Goal: Task Accomplishment & Management: Complete application form

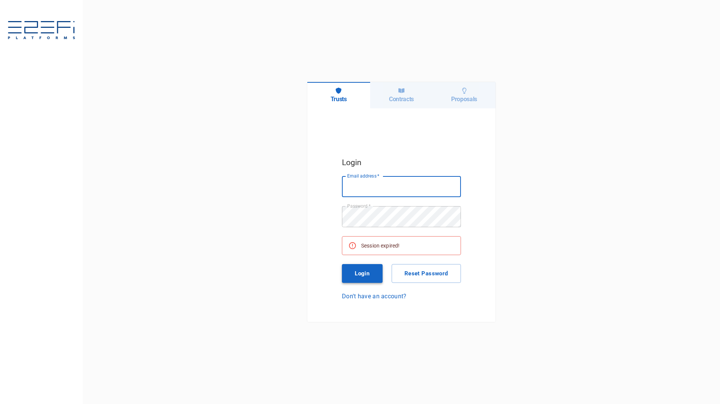
type input "[PERSON_NAME][EMAIL_ADDRESS][PERSON_NAME][DOMAIN_NAME]"
drag, startPoint x: 364, startPoint y: 274, endPoint x: 439, endPoint y: 169, distance: 129.6
click at [364, 274] on button "Login" at bounding box center [362, 273] width 41 height 19
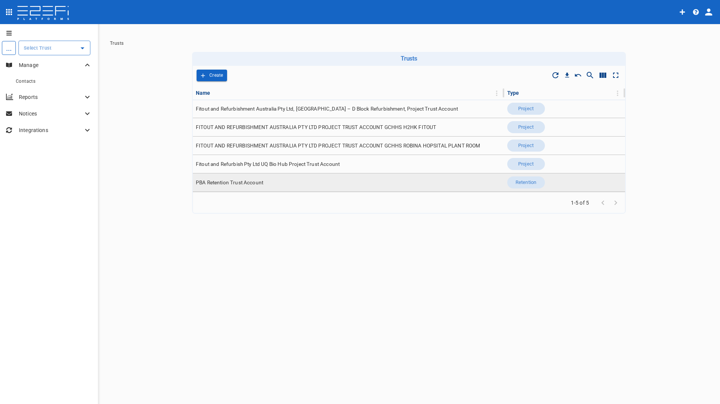
click at [228, 183] on span "PBA Retention Trust Account" at bounding box center [229, 182] width 67 height 7
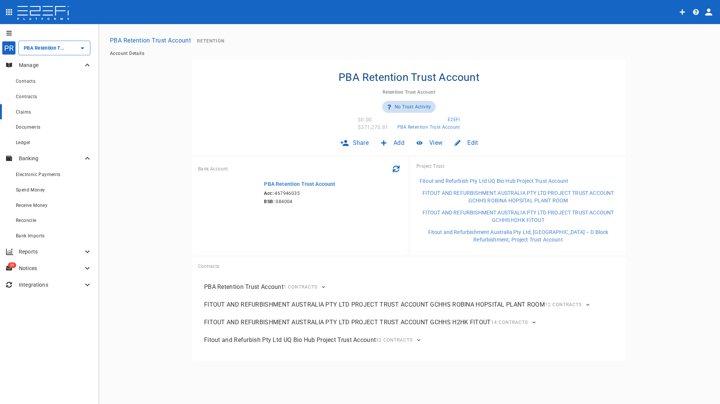
click at [32, 112] on div "Claims" at bounding box center [54, 111] width 76 height 9
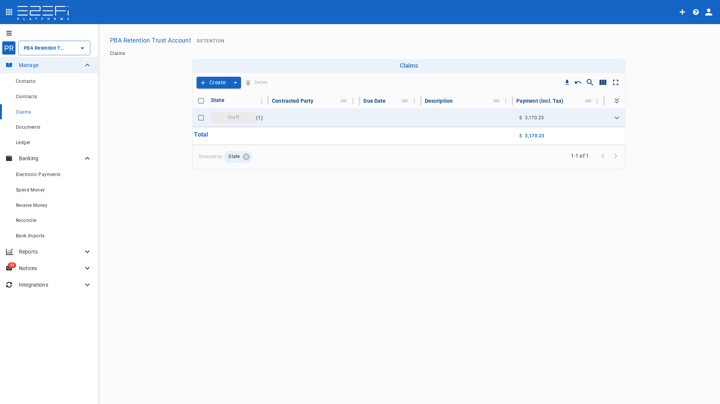
click at [217, 80] on button "Create" at bounding box center [213, 83] width 33 height 12
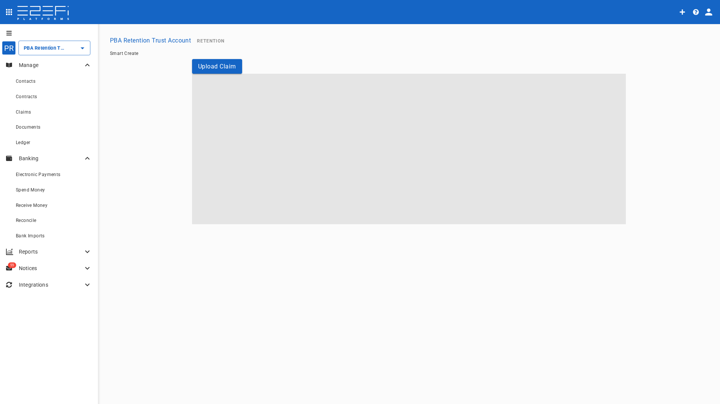
type input "PBA Retention Trust Account"
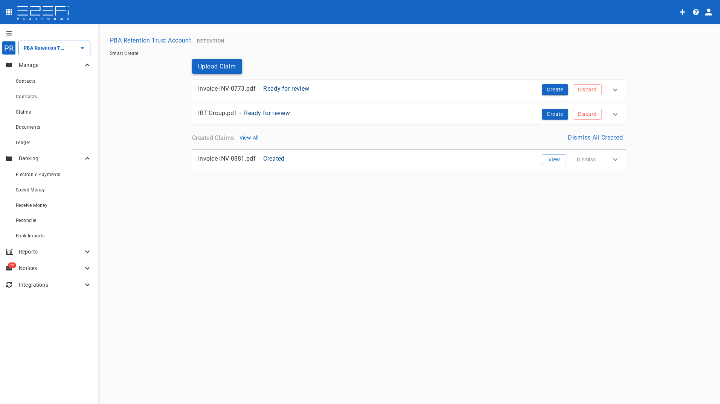
click at [219, 65] on button "Upload Claim" at bounding box center [217, 66] width 50 height 15
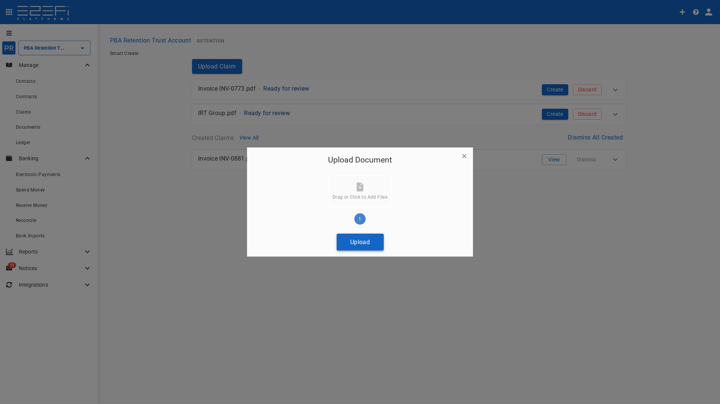
click at [354, 243] on button "Upload" at bounding box center [360, 242] width 47 height 17
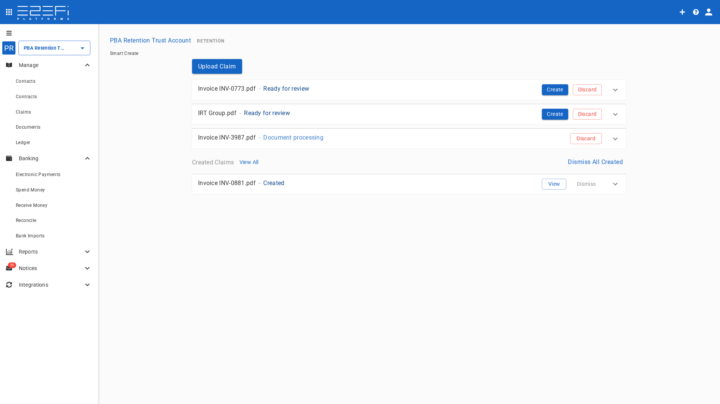
click at [270, 86] on p "Ready for review" at bounding box center [286, 88] width 46 height 9
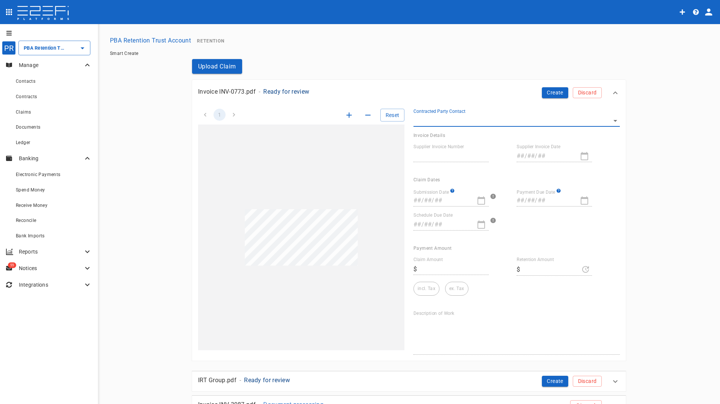
type input "INV-0773"
type input "[DATE]"
type textarea "The claim document is for a retention outstanding related to subcontract work b…"
type input "1,890.3"
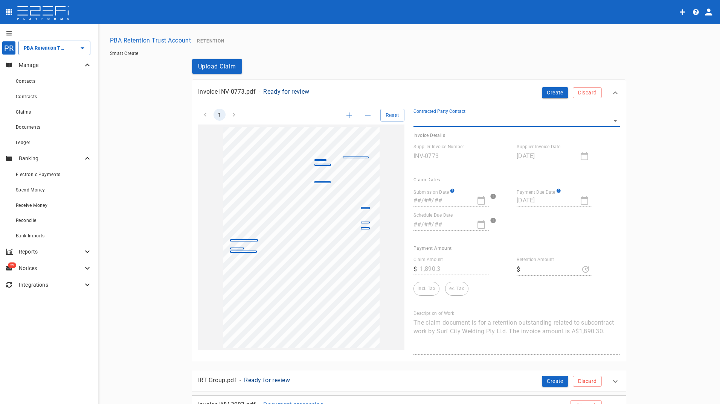
click at [435, 117] on body "PR PBA Retention Trust Account ​ Manage Contacts Contracts Claims Documents Led…" at bounding box center [360, 202] width 720 height 404
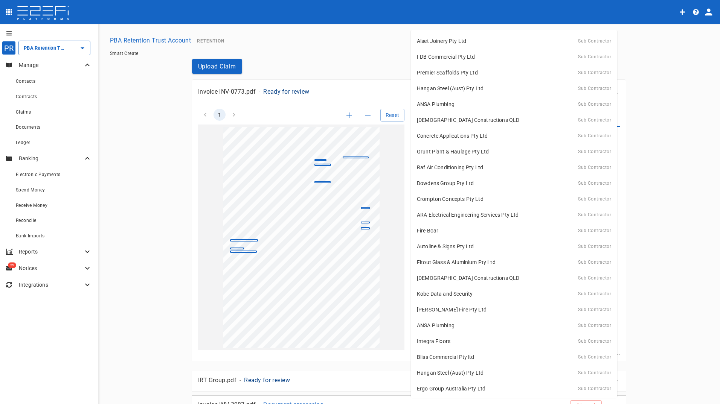
scroll to position [364, 0]
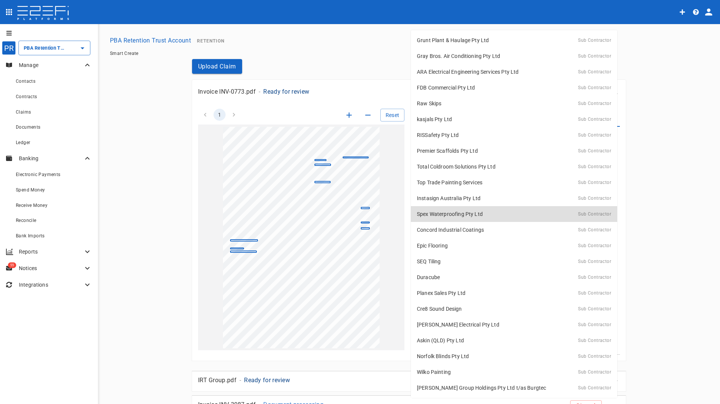
click at [352, 60] on div at bounding box center [360, 202] width 720 height 404
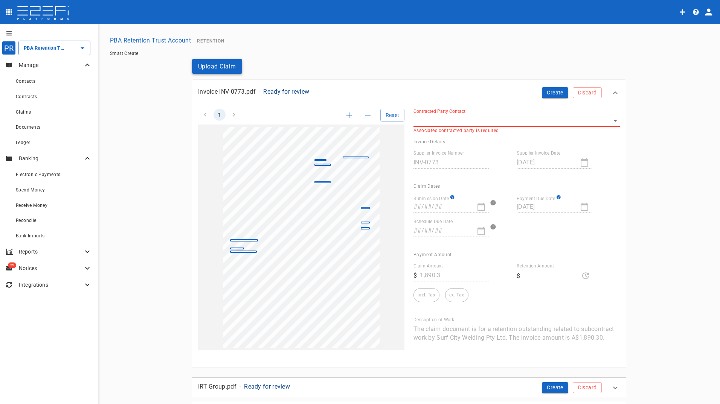
click at [204, 67] on button "Upload Claim" at bounding box center [217, 66] width 50 height 15
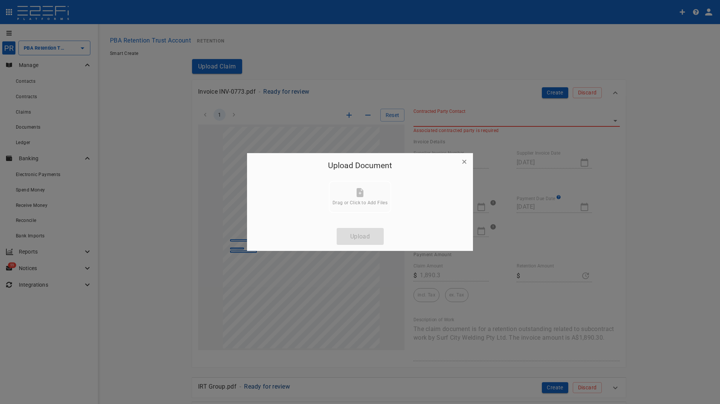
click at [464, 161] on icon "button" at bounding box center [465, 162] width 8 height 8
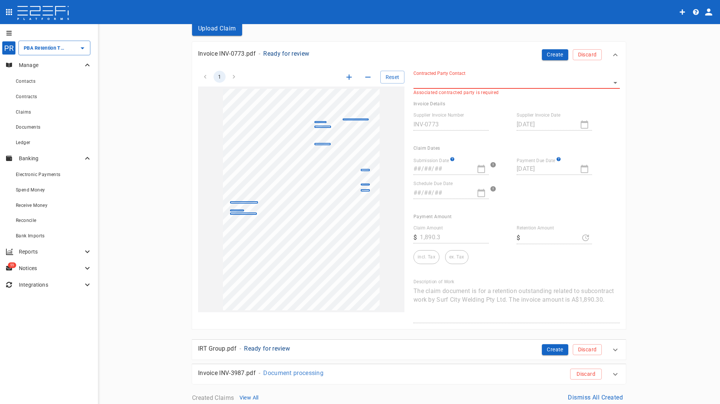
scroll to position [89, 0]
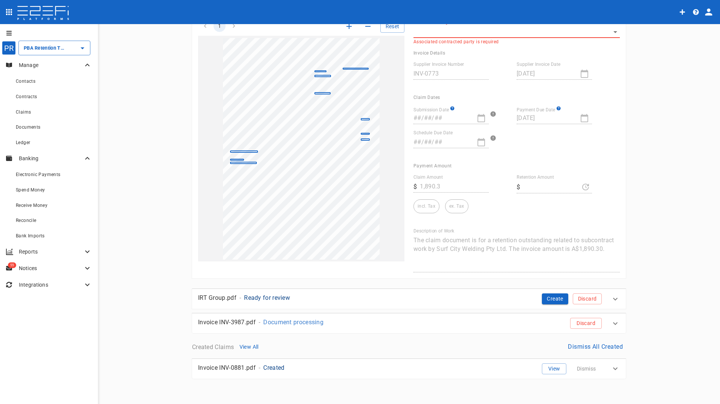
click at [258, 299] on p "Ready for review" at bounding box center [267, 298] width 46 height 9
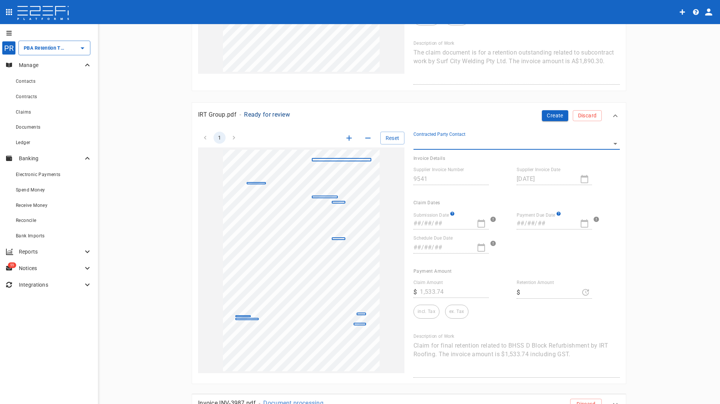
scroll to position [277, 0]
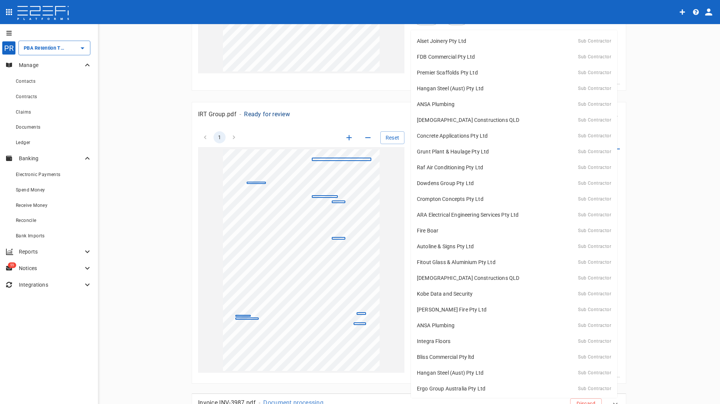
click at [433, 139] on body "PR PBA Retention Trust Account ​ Manage Contacts Contracts Claims Documents Led…" at bounding box center [360, 202] width 720 height 404
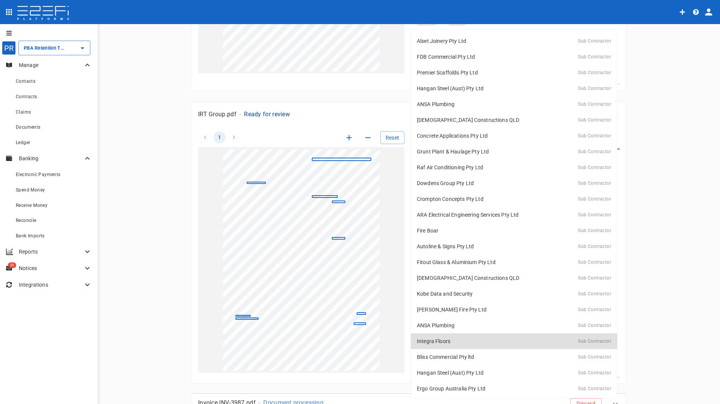
click at [163, 227] on div at bounding box center [360, 202] width 720 height 404
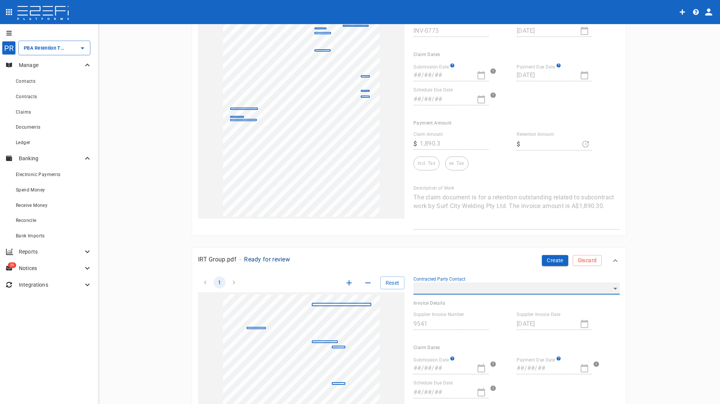
scroll to position [0, 0]
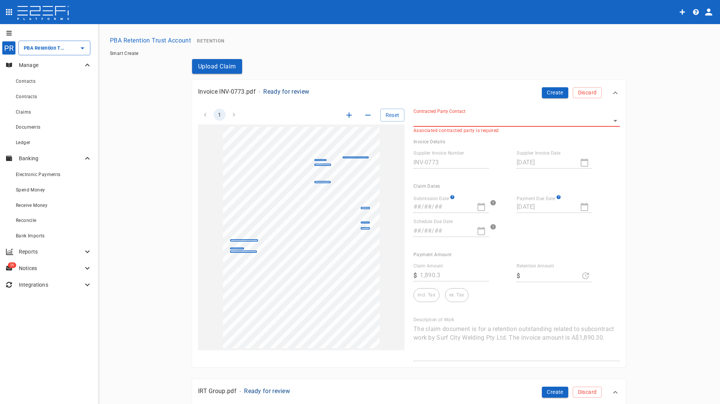
click at [611, 91] on icon at bounding box center [615, 92] width 9 height 9
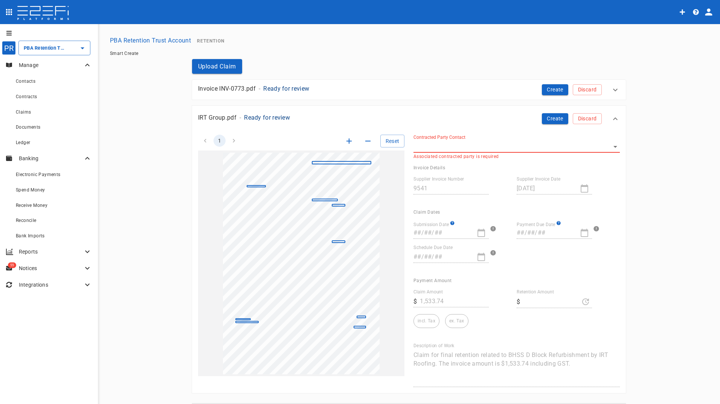
click at [612, 120] on icon at bounding box center [615, 118] width 9 height 9
